Goal: Task Accomplishment & Management: Use online tool/utility

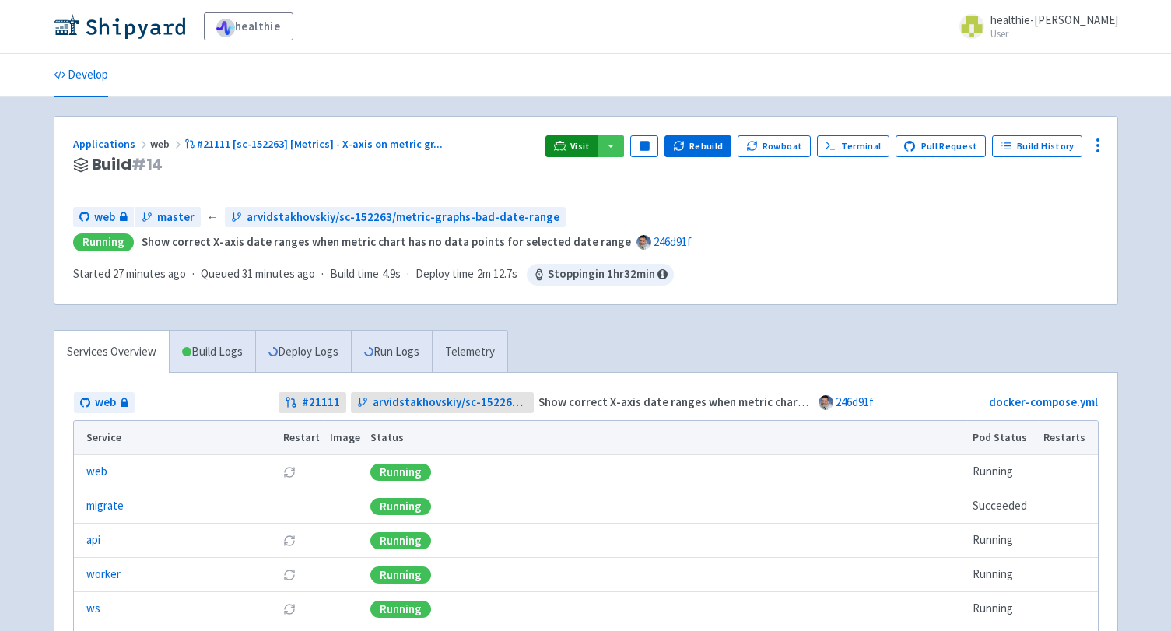
click at [581, 151] on span "Visit" at bounding box center [581, 146] width 20 height 12
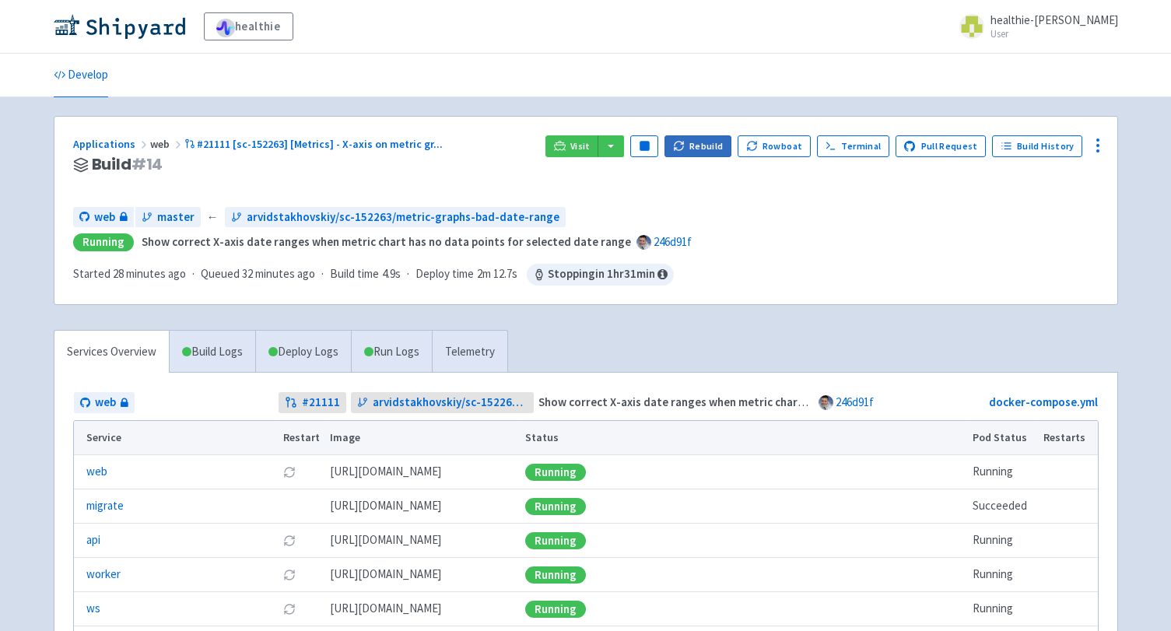
click at [685, 150] on icon "button" at bounding box center [679, 146] width 12 height 12
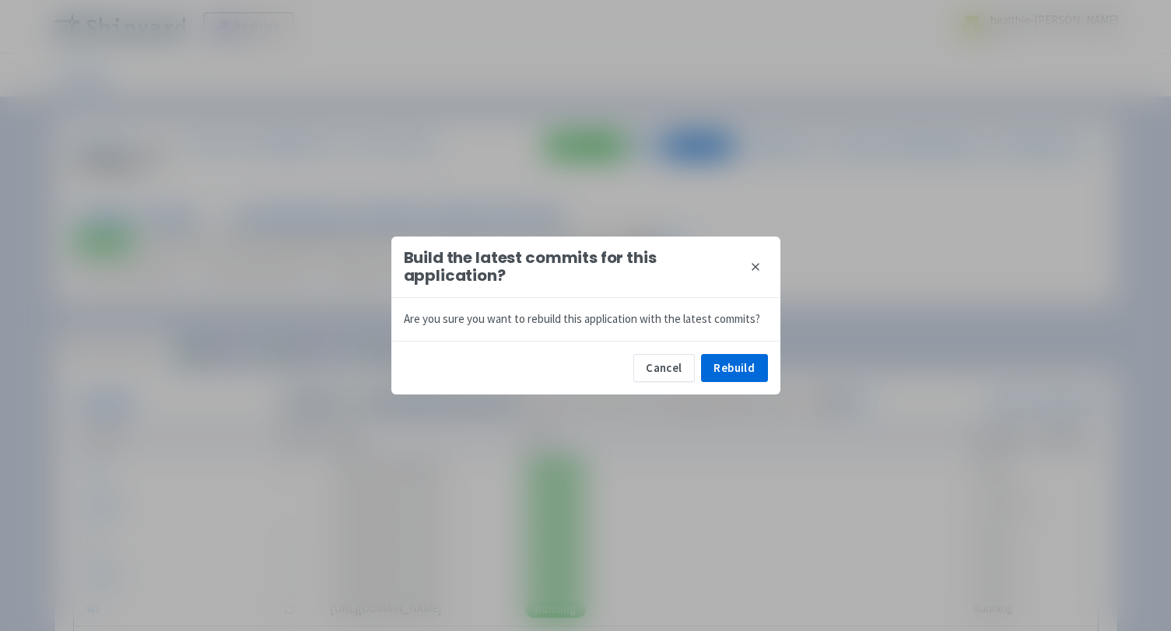
click at [722, 351] on div "Cancel Rebuild" at bounding box center [585, 368] width 389 height 54
click at [739, 367] on button "Rebuild" at bounding box center [734, 368] width 67 height 28
